Goal: Task Accomplishment & Management: Manage account settings

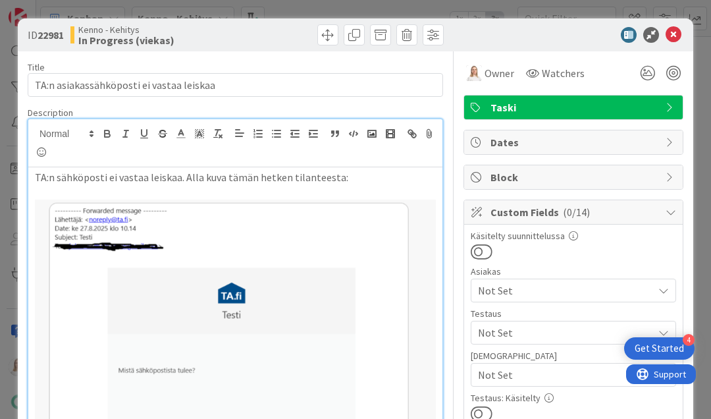
scroll to position [-34, 0]
click at [666, 40] on icon at bounding box center [674, 35] width 16 height 16
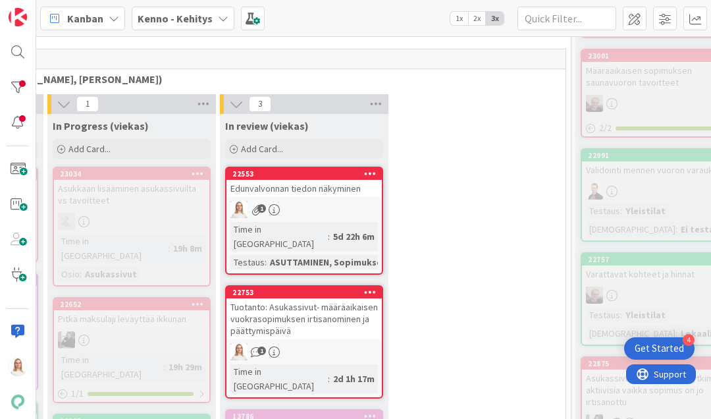
scroll to position [310, 553]
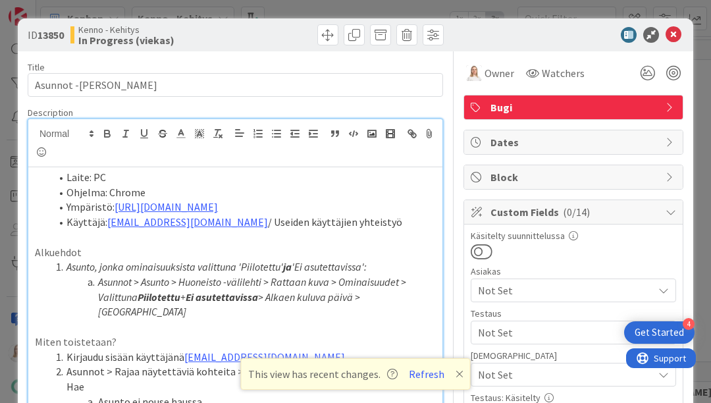
scroll to position [860, 248]
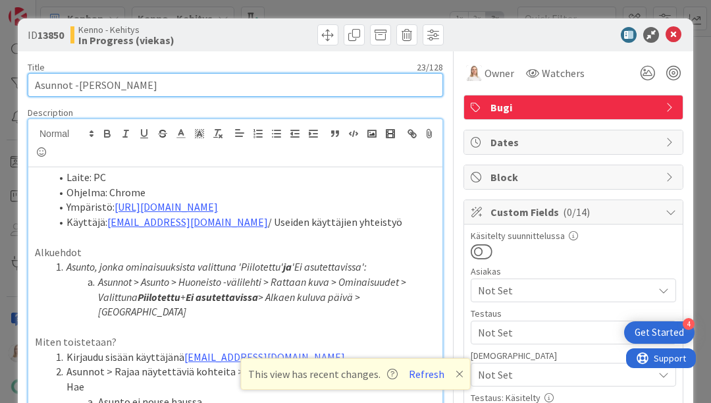
drag, startPoint x: 32, startPoint y: 86, endPoint x: 203, endPoint y: 86, distance: 170.6
click at [203, 86] on input "Asunnot -[PERSON_NAME]" at bounding box center [236, 85] width 416 height 24
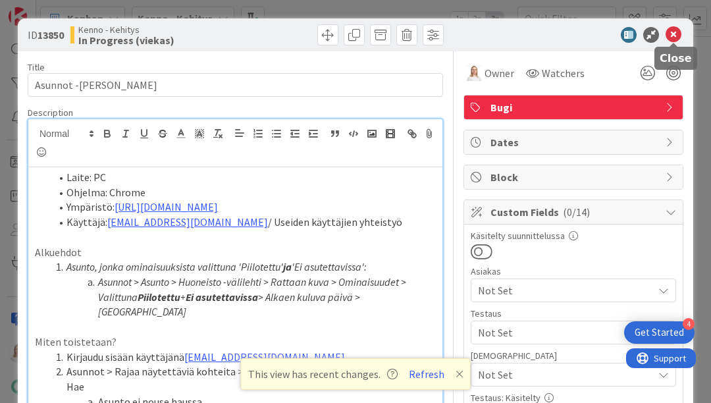
click at [673, 32] on icon at bounding box center [674, 35] width 16 height 16
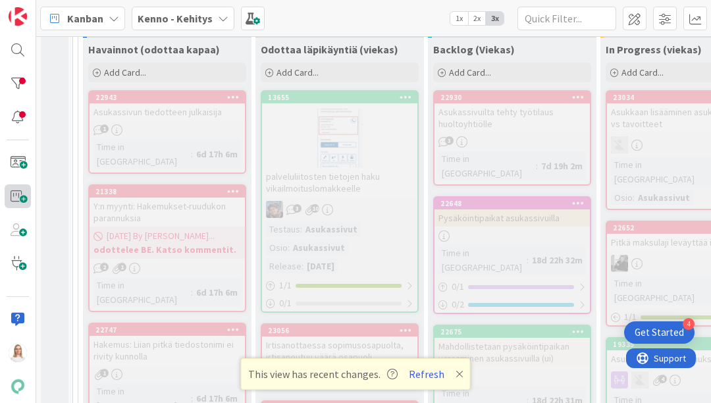
scroll to position [390, 0]
click at [165, 95] on div "22943" at bounding box center [171, 96] width 150 height 9
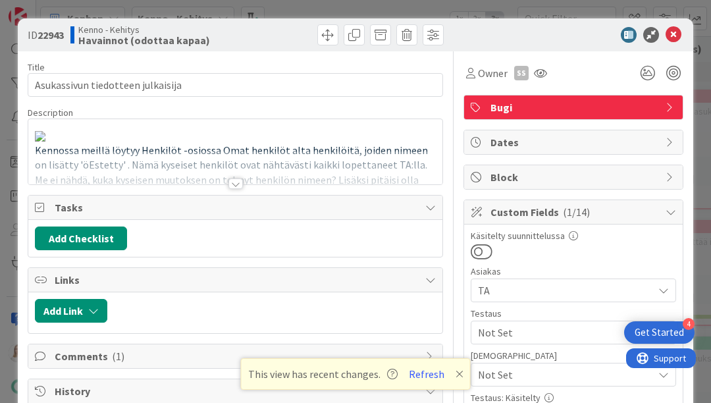
click at [232, 182] on div at bounding box center [236, 184] width 14 height 11
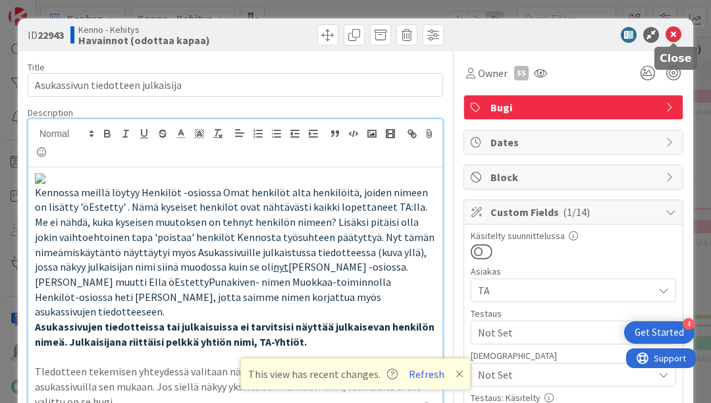
click at [676, 32] on icon at bounding box center [674, 35] width 16 height 16
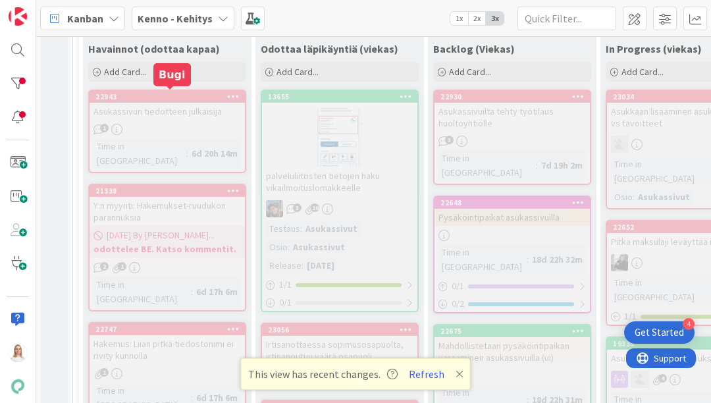
click at [188, 92] on div "22943" at bounding box center [171, 96] width 150 height 9
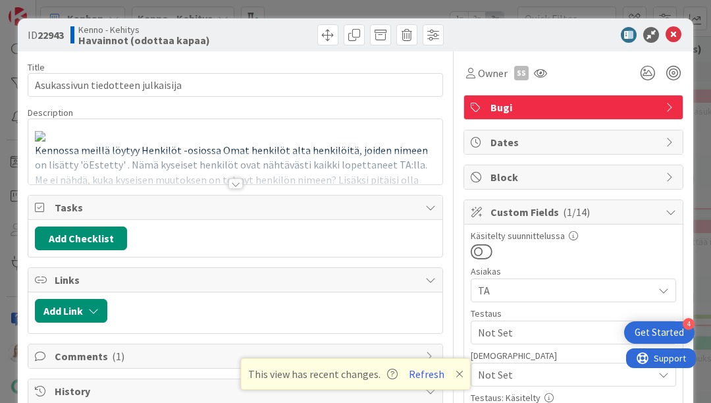
click at [236, 179] on div at bounding box center [236, 184] width 14 height 11
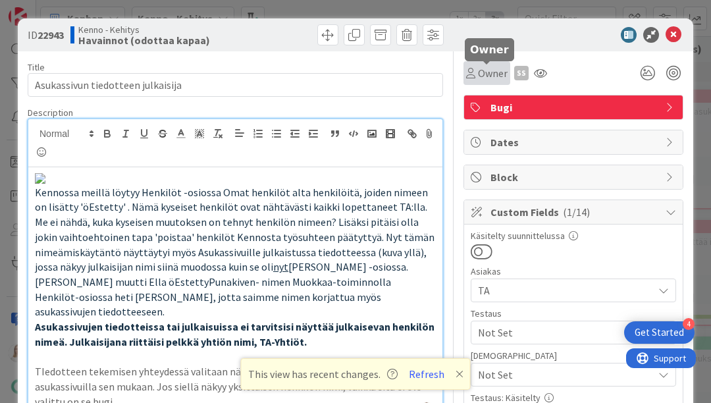
click at [495, 76] on span "Owner" at bounding box center [493, 73] width 30 height 16
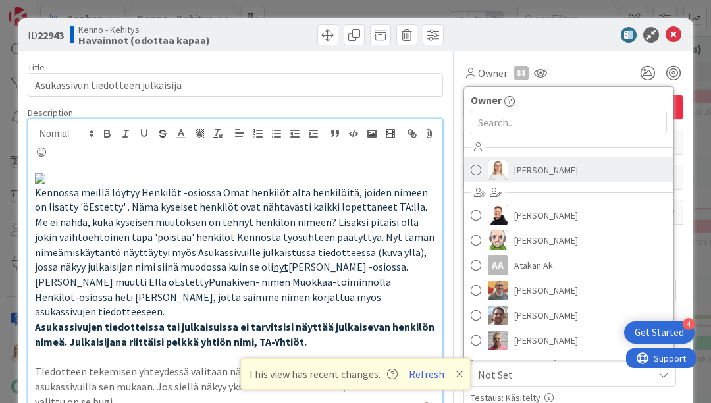
click at [518, 177] on span "[PERSON_NAME]" at bounding box center [547, 170] width 64 height 20
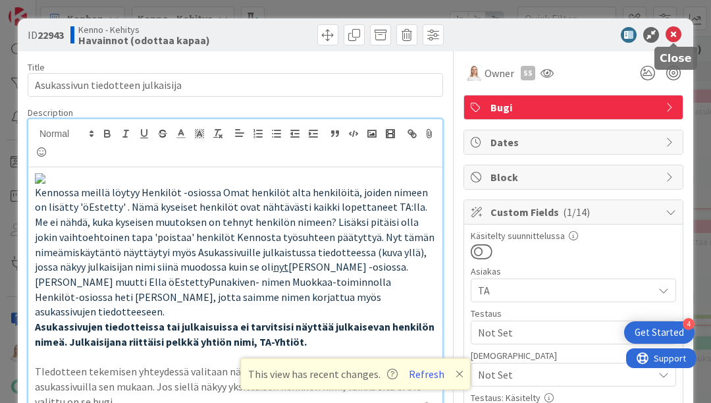
click at [673, 40] on icon at bounding box center [674, 35] width 16 height 16
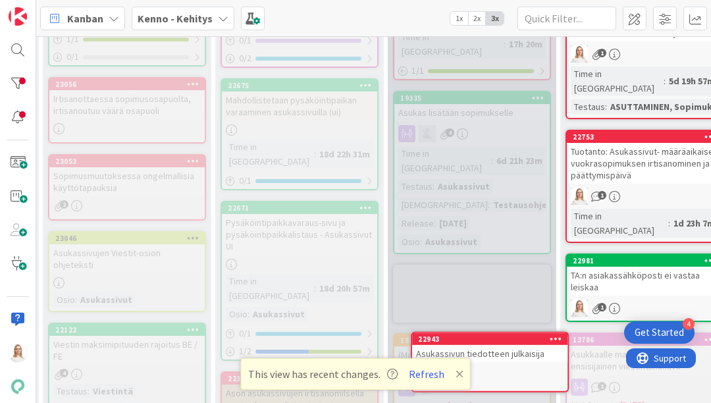
scroll to position [664, 216]
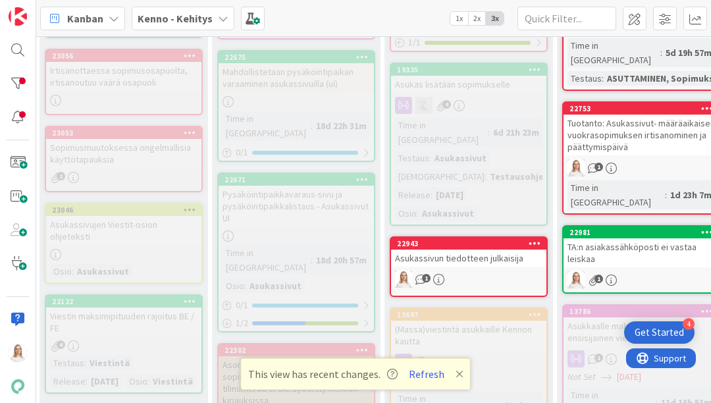
drag, startPoint x: 484, startPoint y: 196, endPoint x: 484, endPoint y: 206, distance: 9.9
click at [484, 238] on div "22943 Asukassivun tiedotteen julkaisija" at bounding box center [468, 252] width 155 height 29
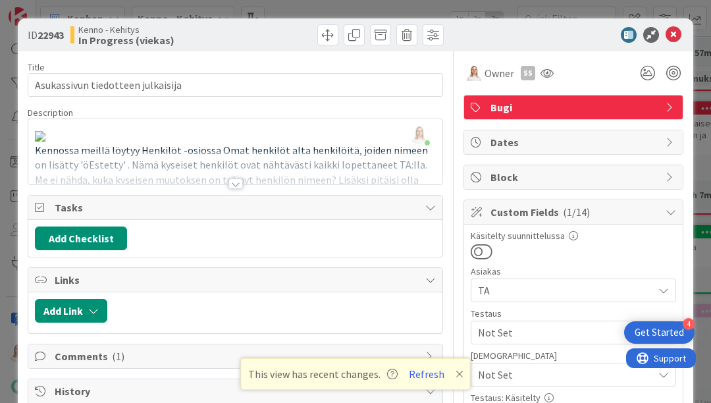
drag, startPoint x: 39, startPoint y: 35, endPoint x: 71, endPoint y: 35, distance: 32.3
click at [71, 35] on div "ID 22943 [PERSON_NAME] In Progress (viekas)" at bounding box center [130, 34] width 205 height 21
click at [237, 182] on div at bounding box center [236, 184] width 14 height 11
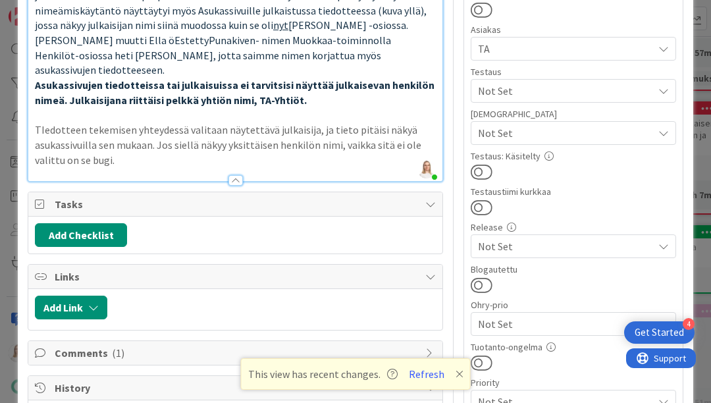
scroll to position [242, 0]
click at [456, 372] on icon at bounding box center [460, 374] width 8 height 11
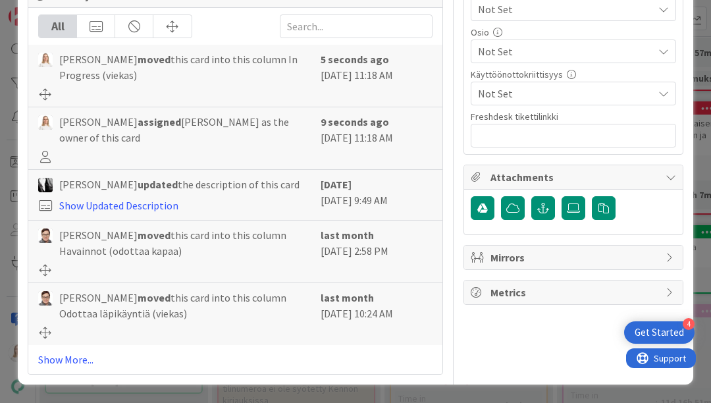
scroll to position [887, 0]
click at [55, 359] on link "Show More..." at bounding box center [235, 360] width 395 height 16
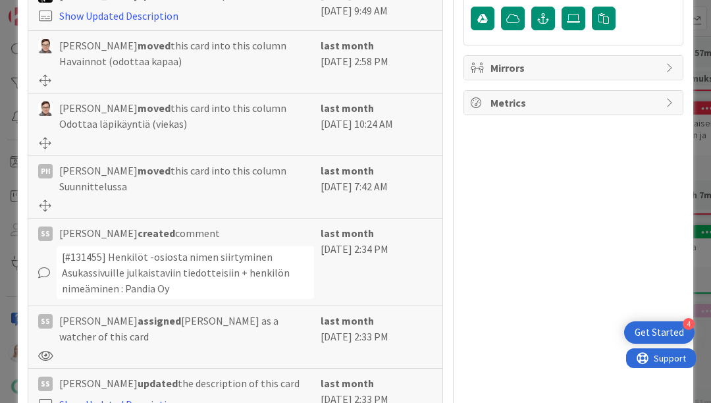
scroll to position [823, 0]
click at [131, 23] on link "Show Updated Description" at bounding box center [118, 16] width 119 height 13
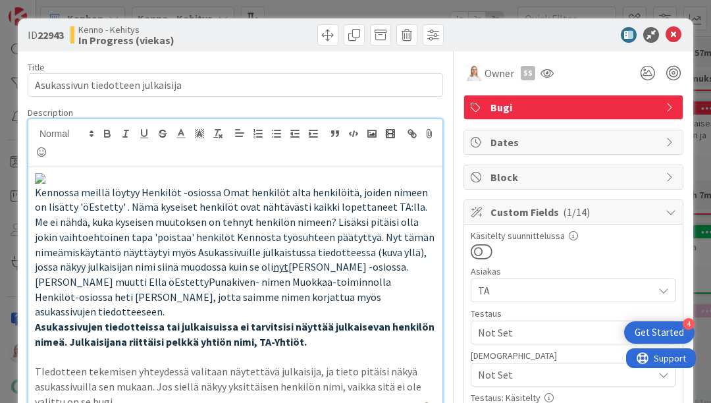
scroll to position [0, 0]
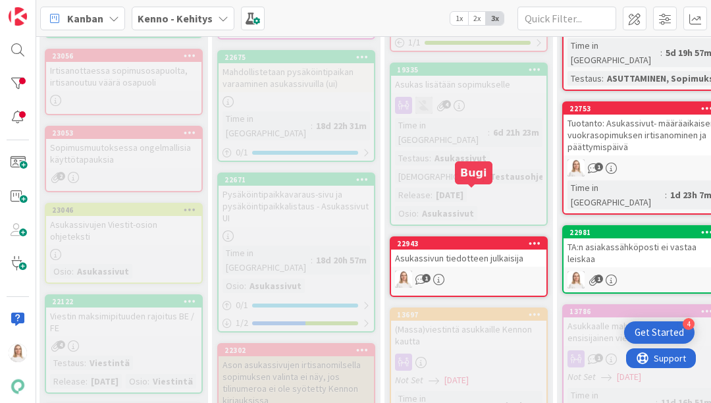
click at [466, 239] on div "22943" at bounding box center [472, 243] width 150 height 9
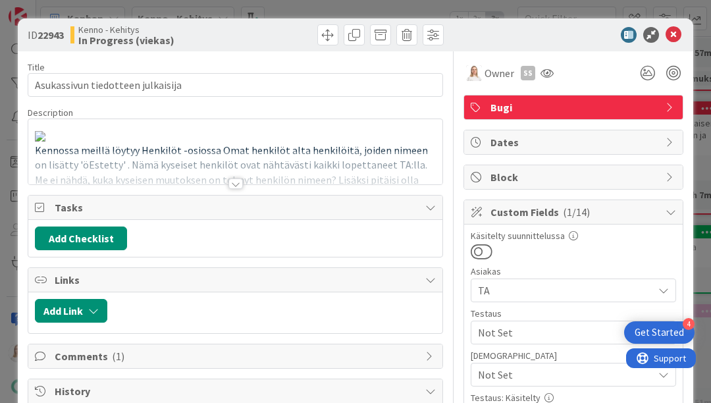
click at [231, 181] on div at bounding box center [236, 184] width 14 height 11
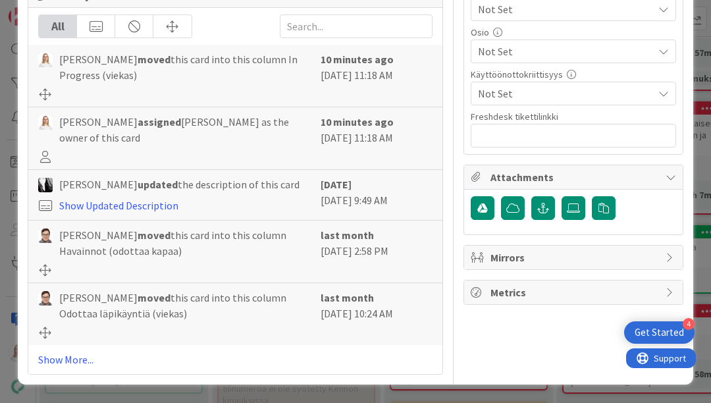
scroll to position [776, 0]
click at [149, 212] on link "Show Updated Description" at bounding box center [118, 205] width 119 height 13
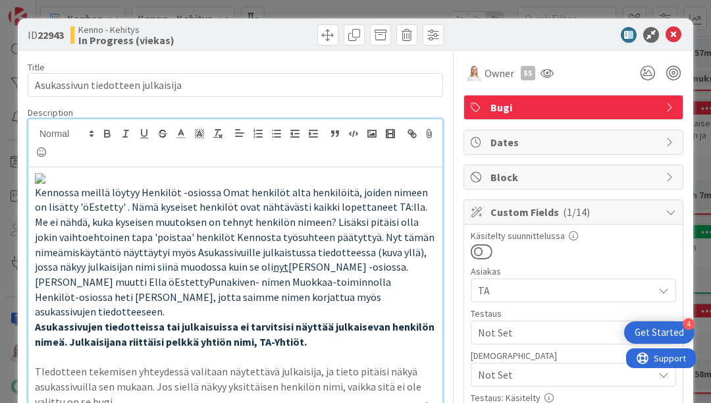
scroll to position [0, 0]
click at [669, 36] on icon at bounding box center [674, 35] width 16 height 16
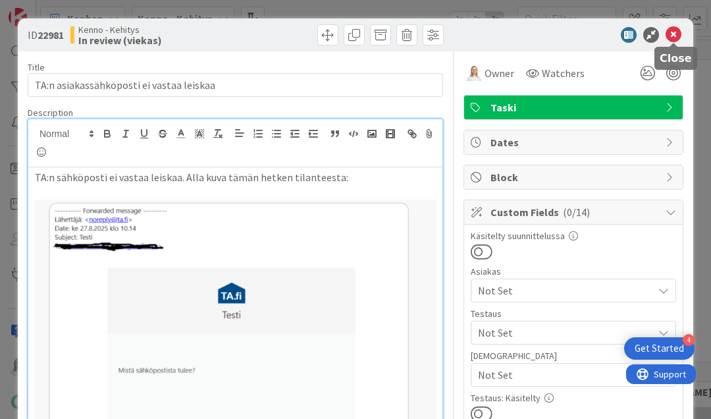
click at [675, 31] on icon at bounding box center [674, 35] width 16 height 16
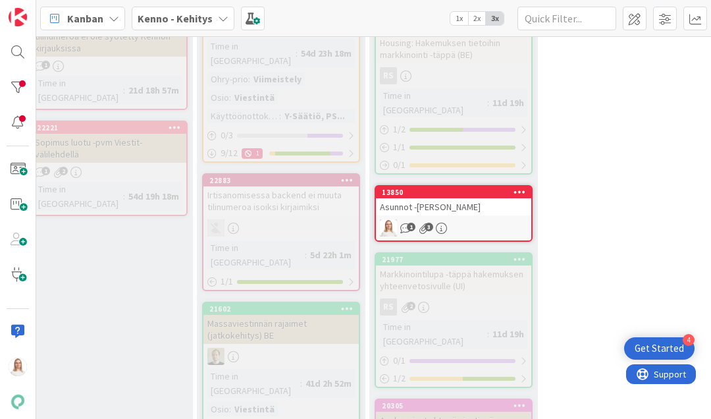
scroll to position [1006, 404]
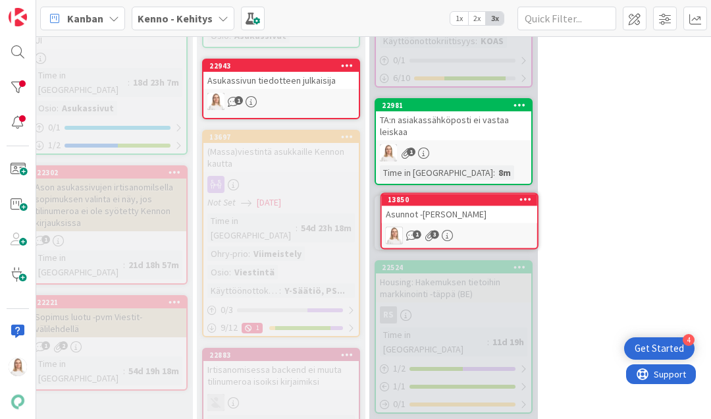
drag, startPoint x: 431, startPoint y: 329, endPoint x: 431, endPoint y: 294, distance: 35.6
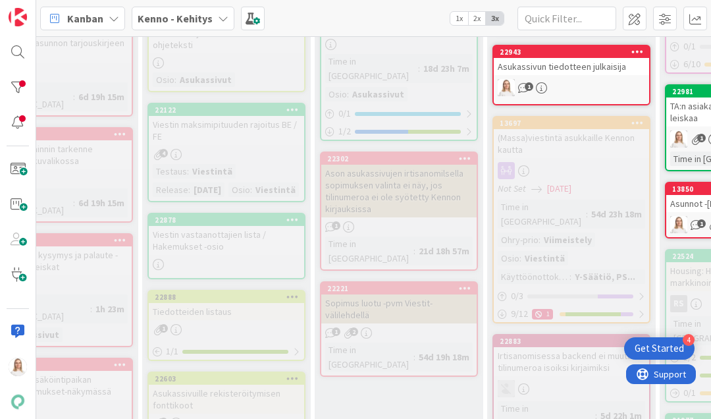
scroll to position [855, 113]
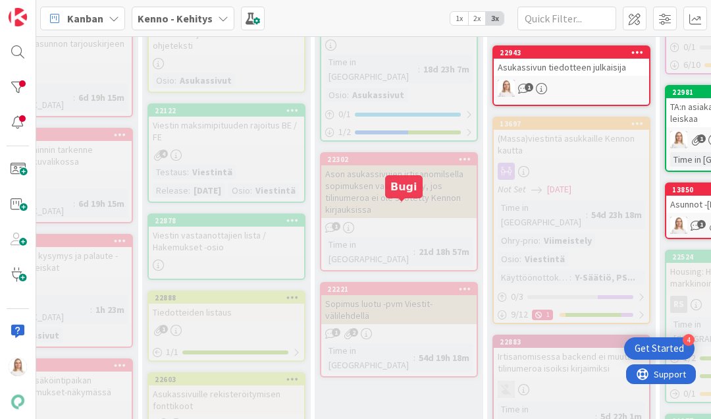
click at [397, 285] on div "22221" at bounding box center [402, 289] width 150 height 9
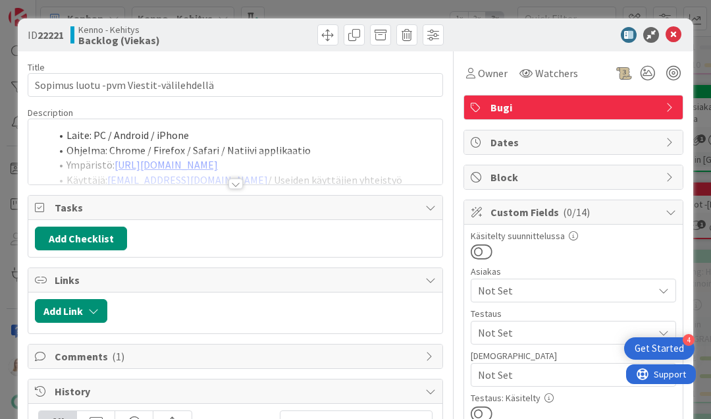
click at [239, 181] on div at bounding box center [236, 184] width 14 height 11
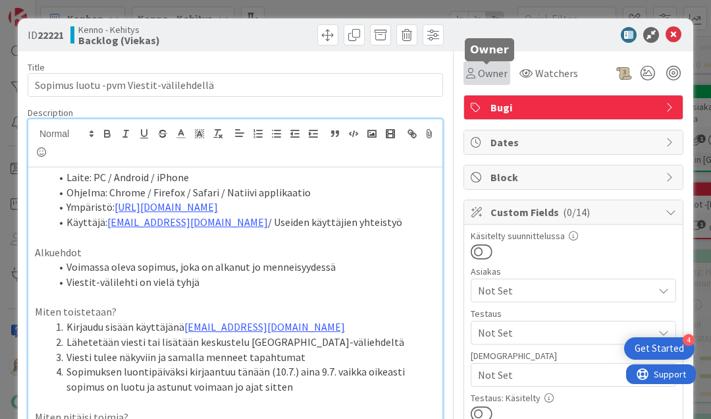
click at [482, 69] on span "Owner" at bounding box center [493, 73] width 30 height 16
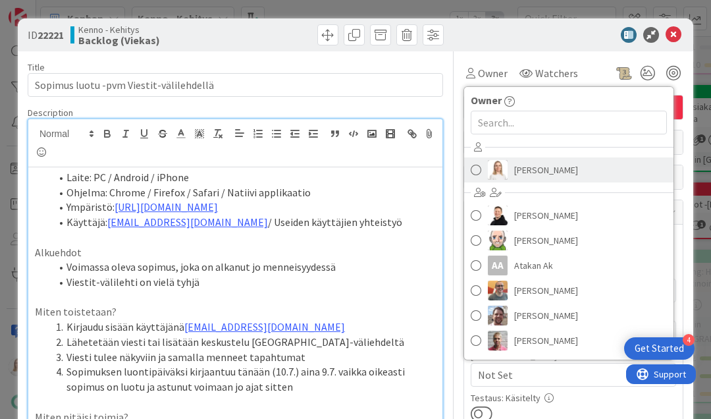
click at [516, 171] on span "[PERSON_NAME]" at bounding box center [547, 170] width 64 height 20
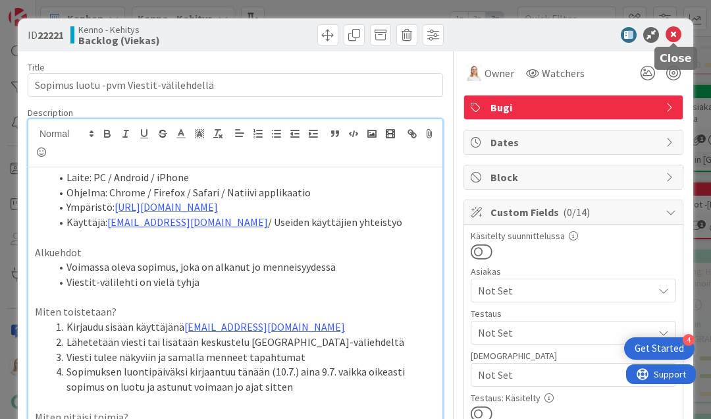
click at [673, 37] on icon at bounding box center [674, 35] width 16 height 16
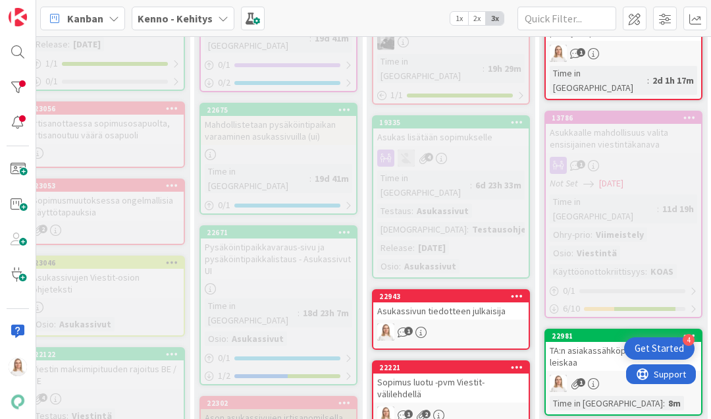
scroll to position [611, 234]
click at [435, 363] on div "22221" at bounding box center [454, 367] width 150 height 9
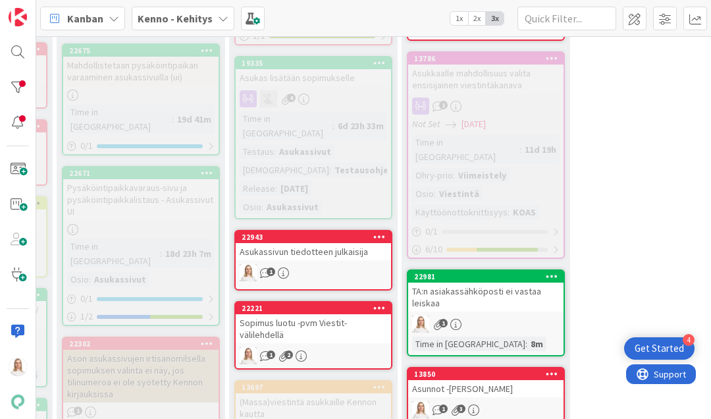
scroll to position [717, 372]
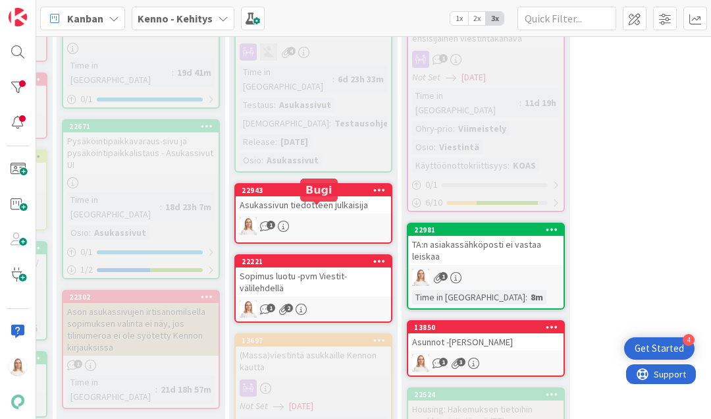
click at [304, 257] on div "22221" at bounding box center [317, 261] width 150 height 9
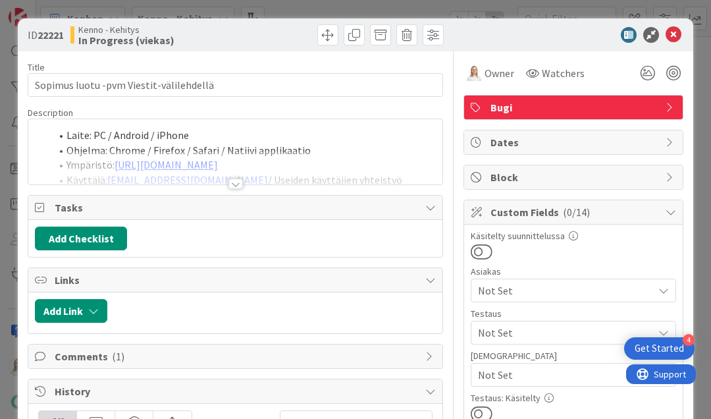
click at [234, 186] on div at bounding box center [236, 184] width 14 height 11
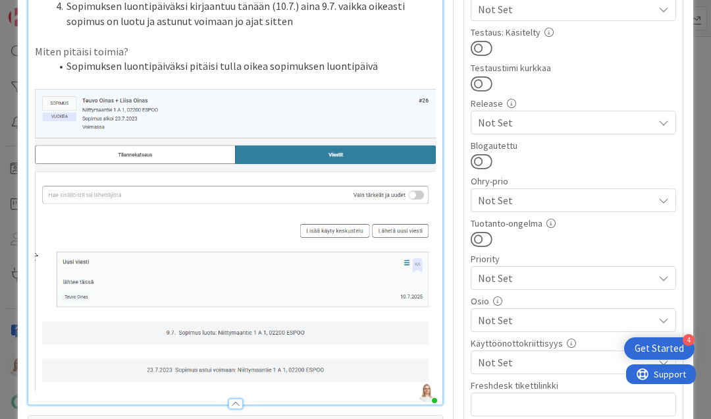
scroll to position [366, 0]
